Goal: Information Seeking & Learning: Check status

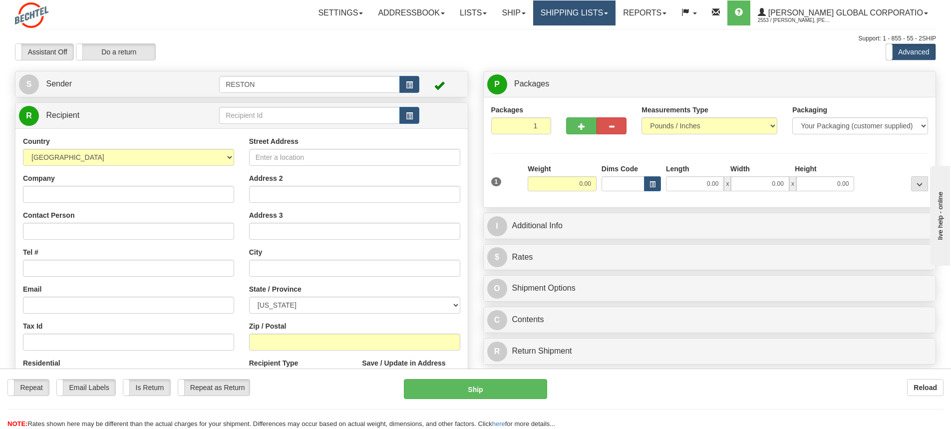
click at [608, 13] on span at bounding box center [606, 13] width 4 height 2
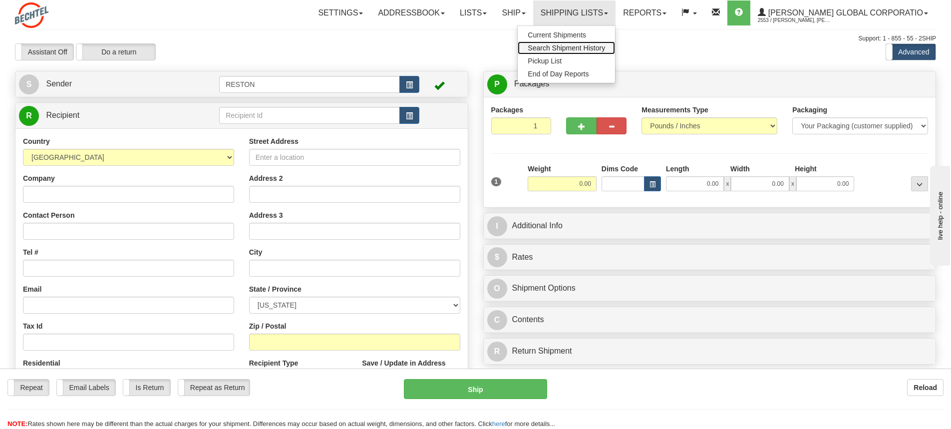
click at [605, 50] on span "Search Shipment History" at bounding box center [565, 48] width 77 height 8
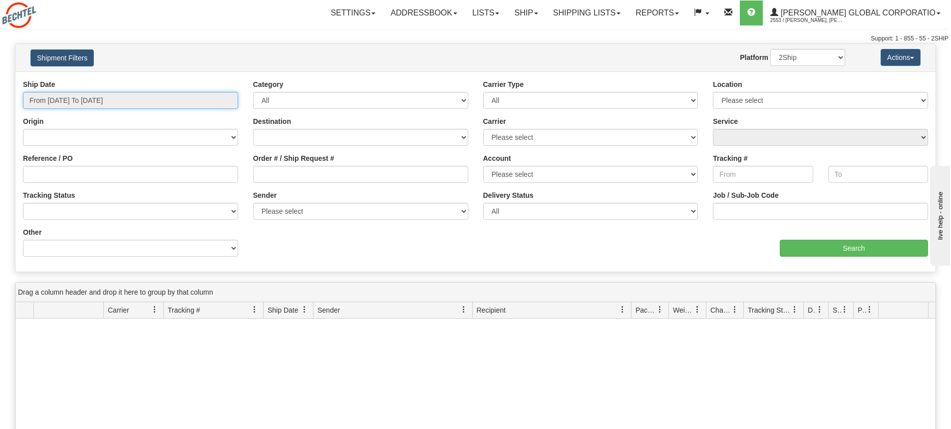
click at [63, 102] on input "From [DATE] To [DATE]" at bounding box center [130, 100] width 215 height 17
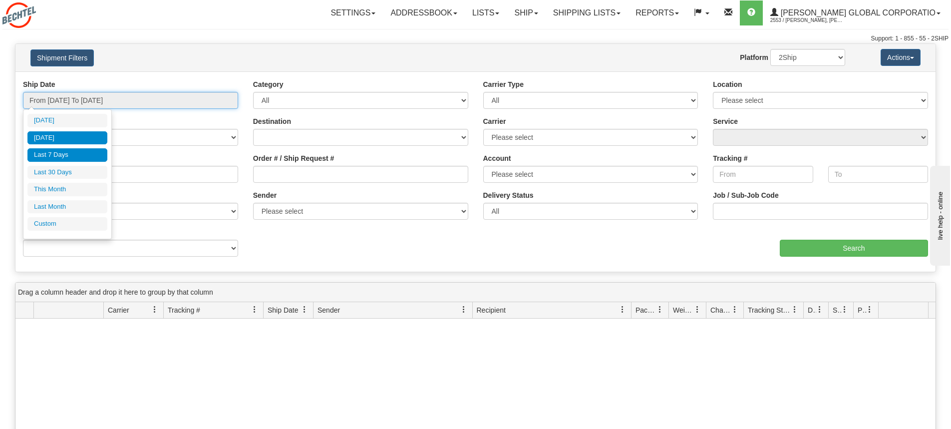
type input "[DATE]"
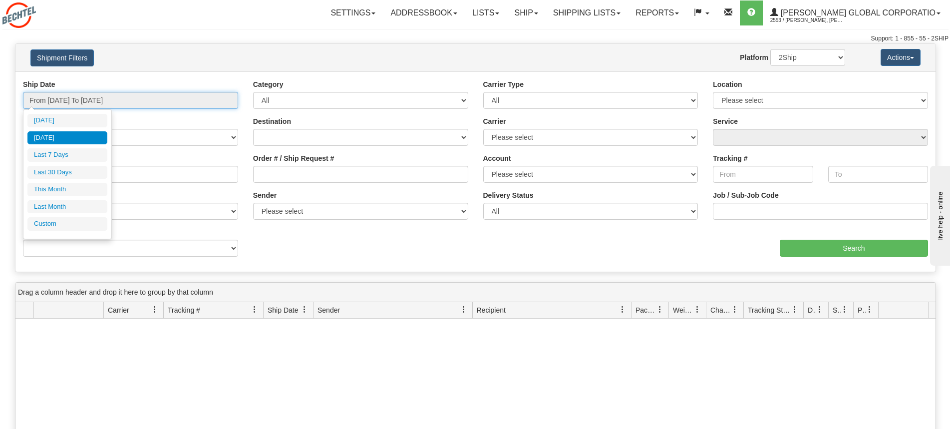
type input "[DATE]"
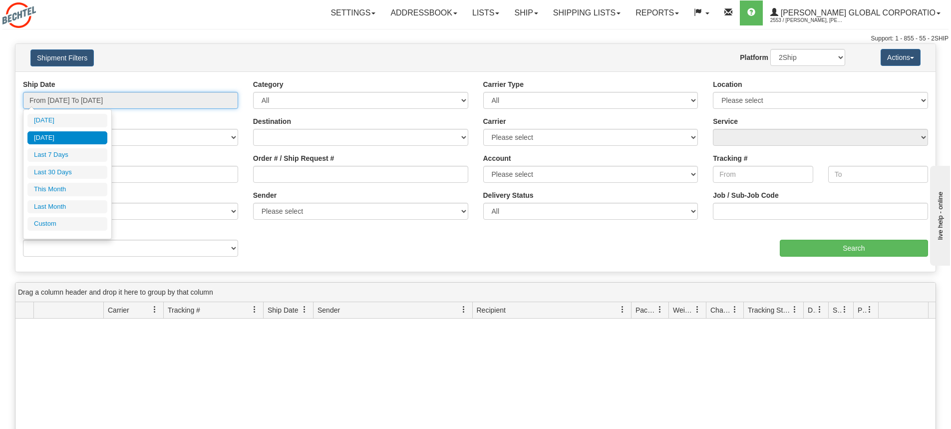
type input "[DATE]"
click at [59, 224] on li "Custom" at bounding box center [67, 223] width 80 height 13
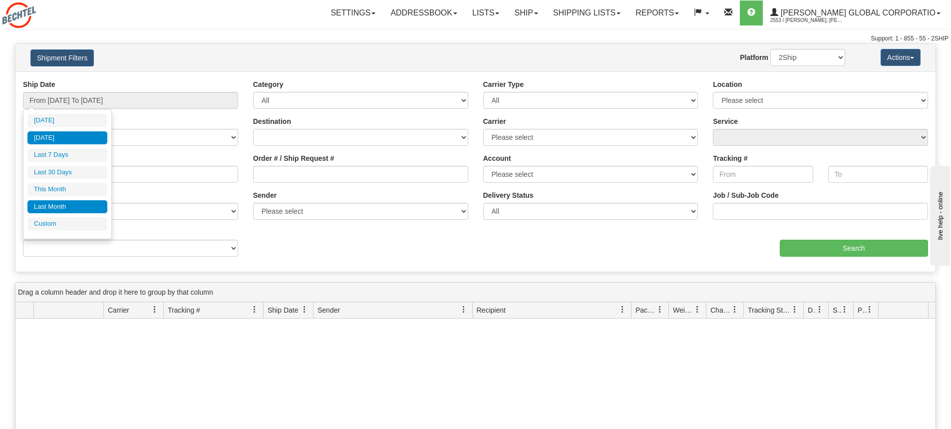
type input "[DATE]"
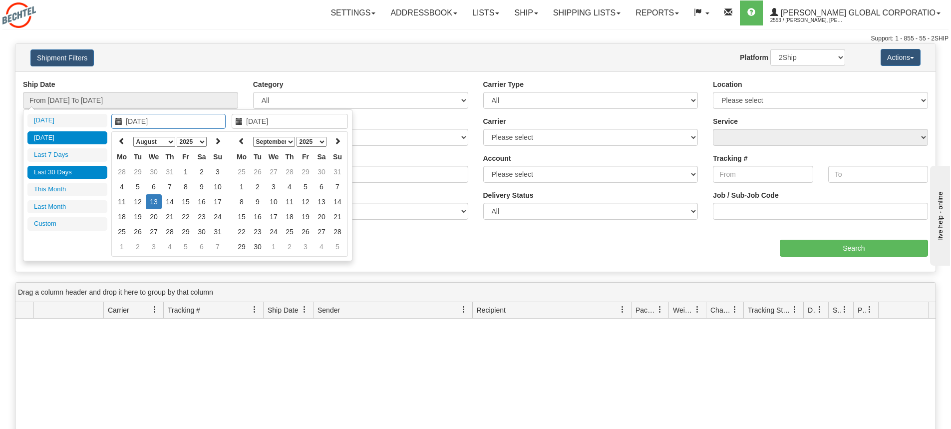
type input "[DATE]"
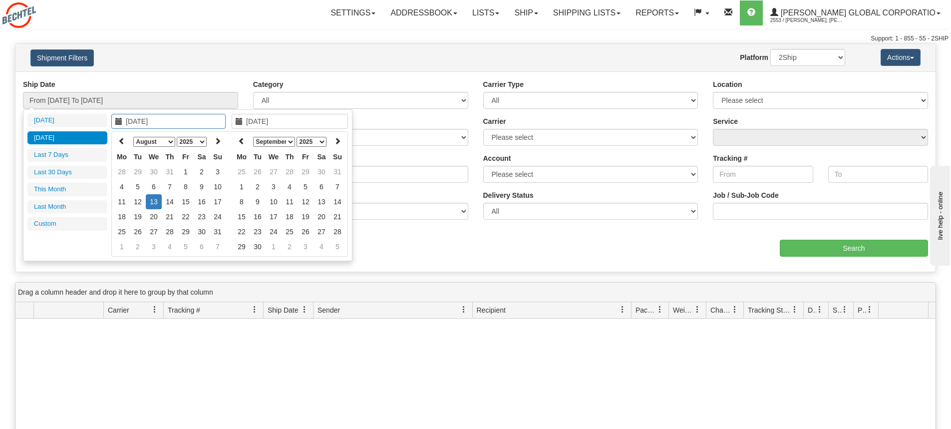
type input "[DATE]"
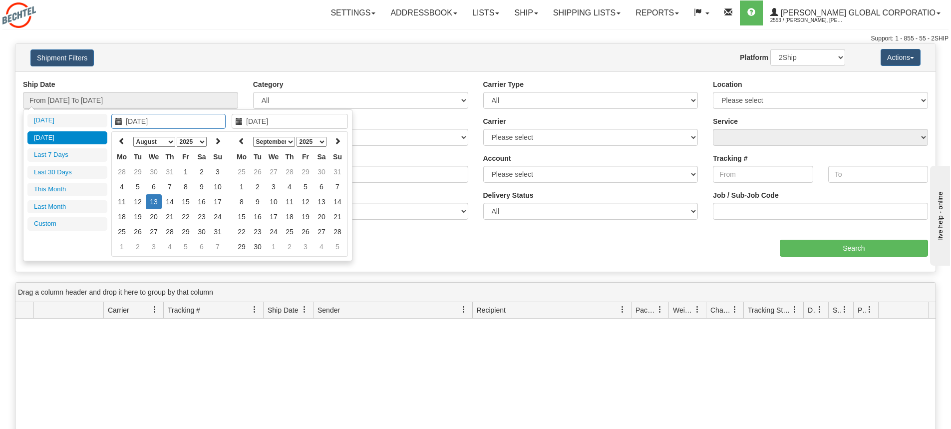
type input "[DATE]"
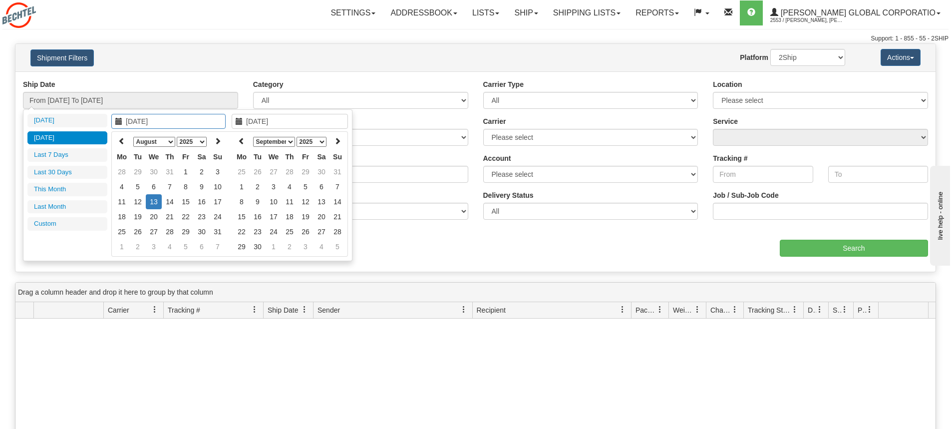
type input "[DATE]"
click at [185, 171] on td "1" at bounding box center [186, 171] width 16 height 15
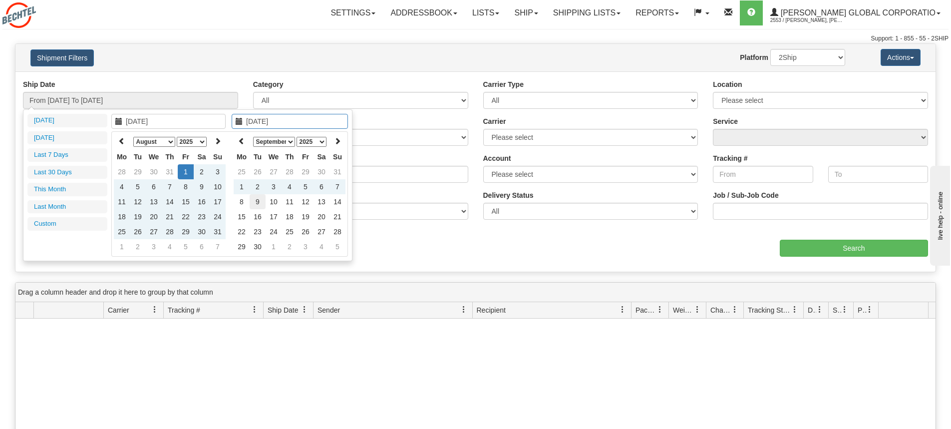
type input "[DATE]"
click at [259, 201] on td "9" at bounding box center [257, 201] width 16 height 15
type input "From [DATE] To [DATE]"
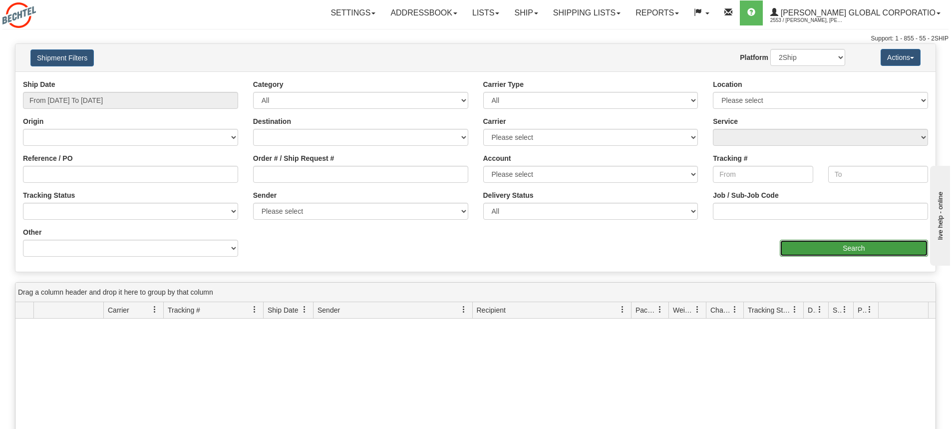
click at [869, 252] on input "Search" at bounding box center [853, 248] width 148 height 17
